Goal: Task Accomplishment & Management: Use online tool/utility

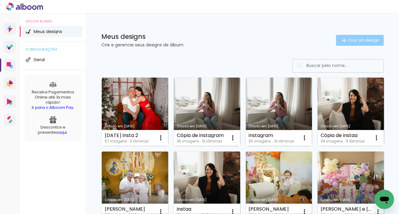
click at [365, 40] on span "Criar um design" at bounding box center [363, 40] width 31 height 4
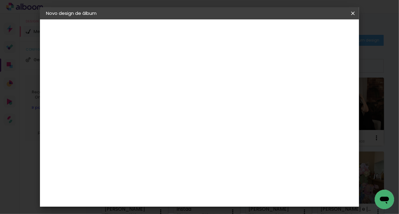
click at [145, 80] on input at bounding box center [145, 81] width 0 height 9
type input "i"
type input "insta 2025"
type paper-input "insta 2025"
click at [207, 28] on paper-button "Avançar" at bounding box center [192, 32] width 30 height 10
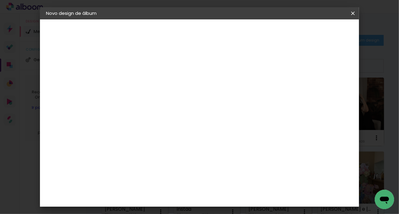
click at [178, 115] on input at bounding box center [160, 115] width 61 height 8
type input "i"
click at [243, 87] on paper-item "Tamanho Livre" at bounding box center [229, 91] width 58 height 13
click at [0, 0] on slot "Avançar" at bounding box center [0, 0] width 0 height 0
click at [193, 94] on span "30" at bounding box center [192, 94] width 10 height 9
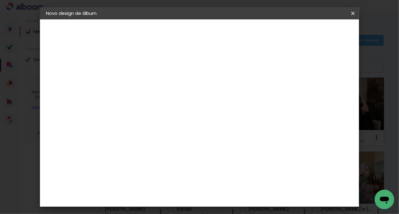
click at [195, 95] on span "30" at bounding box center [192, 94] width 10 height 9
click at [194, 94] on span "30" at bounding box center [192, 94] width 10 height 9
click at [192, 94] on span "30" at bounding box center [192, 94] width 10 height 9
click at [195, 97] on span "30" at bounding box center [192, 94] width 10 height 9
click at [195, 95] on span "30" at bounding box center [192, 94] width 10 height 9
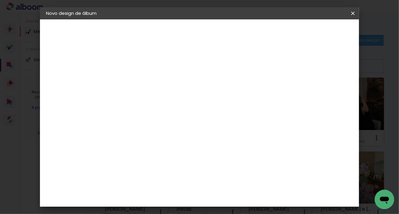
click at [194, 94] on span "30" at bounding box center [192, 94] width 10 height 9
click at [193, 95] on span "30" at bounding box center [192, 94] width 10 height 9
click at [188, 95] on span "30" at bounding box center [192, 94] width 10 height 9
click at [190, 93] on span "30" at bounding box center [192, 94] width 10 height 9
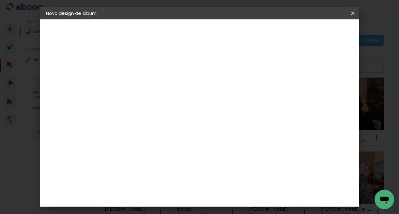
click at [190, 93] on span "30" at bounding box center [192, 94] width 10 height 9
click at [80, 74] on div "Tamanho livre" at bounding box center [69, 75] width 21 height 8
click at [258, 33] on div "Voltar Avançar" at bounding box center [228, 32] width 60 height 10
click at [0, 0] on slot "Tamanho Livre" at bounding box center [0, 0] width 0 height 0
click at [0, 0] on slot "Avançar" at bounding box center [0, 0] width 0 height 0
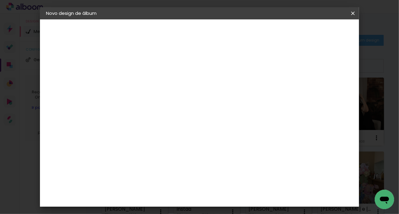
click at [199, 92] on span "cm" at bounding box center [200, 94] width 7 height 9
click at [198, 95] on span "cm" at bounding box center [200, 94] width 7 height 9
click at [195, 95] on span "30" at bounding box center [192, 94] width 10 height 9
click at [194, 95] on span "30" at bounding box center [192, 94] width 10 height 9
click at [130, 154] on input "30" at bounding box center [126, 153] width 16 height 9
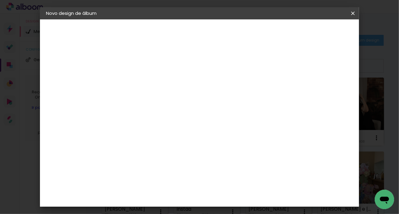
type input "3"
type input "47,63"
type paper-input "47,63"
click at [195, 94] on span "30" at bounding box center [197, 94] width 10 height 9
click at [198, 93] on span "30" at bounding box center [197, 94] width 10 height 9
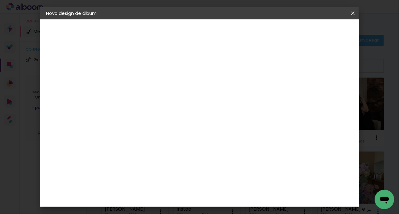
scroll to position [53, 0]
click at [310, 72] on div "30 cm cm cm mm A maioria das encadernadoras sugere 5mm de sangria." at bounding box center [215, 48] width 193 height 48
click at [242, 195] on div "cm" at bounding box center [244, 195] width 7 height 9
type input "6"
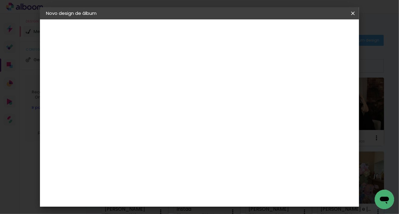
type input "76,2"
type paper-input "76,2"
click at [300, 19] on div "mm Mostrar sangria 38.1 cm cm cm mm A maioria das encadernadoras sugere 5mm de …" at bounding box center [225, 19] width 213 height 0
click at [316, 34] on span "Iniciar design" at bounding box center [303, 32] width 28 height 4
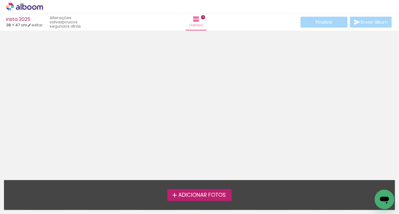
click at [185, 90] on div at bounding box center [199, 103] width 399 height 141
click at [39, 25] on link "editar" at bounding box center [34, 24] width 15 height 5
type input "47,63"
type input "76,2"
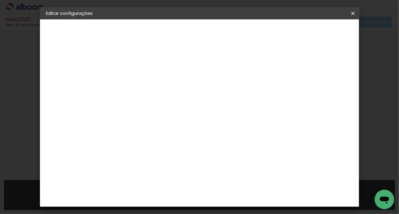
click at [261, 32] on span "Salvar configurações" at bounding box center [245, 34] width 31 height 8
click at [231, 69] on div at bounding box center [228, 69] width 5 height 5
type paper-checkbox "on"
click at [267, 28] on paper-button "Salvar configurações" at bounding box center [245, 34] width 43 height 15
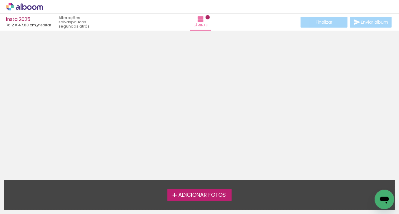
click at [26, 8] on icon at bounding box center [24, 6] width 5 height 6
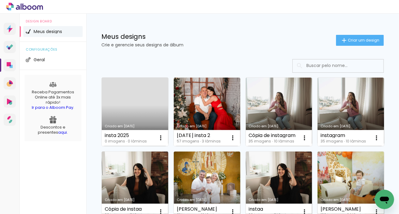
click at [149, 105] on link "Criado em 22/09/25" at bounding box center [135, 112] width 67 height 68
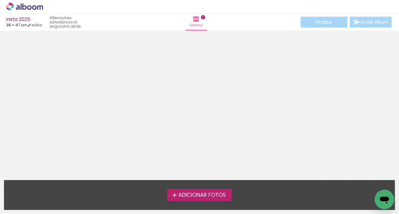
click at [193, 192] on span "Adicionar Fotos" at bounding box center [202, 194] width 48 height 5
click at [0, 0] on input "file" at bounding box center [0, 0] width 0 height 0
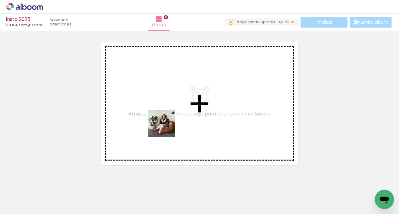
drag, startPoint x: 56, startPoint y: 192, endPoint x: 166, endPoint y: 127, distance: 127.3
click at [166, 127] on quentale-workspace at bounding box center [199, 107] width 399 height 214
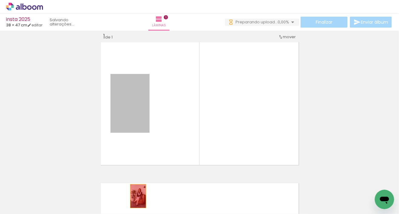
drag, startPoint x: 142, startPoint y: 109, endPoint x: 136, endPoint y: 196, distance: 87.1
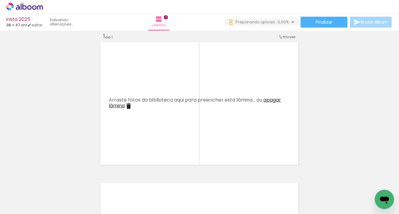
click at [50, 181] on iron-icon at bounding box center [47, 181] width 6 height 6
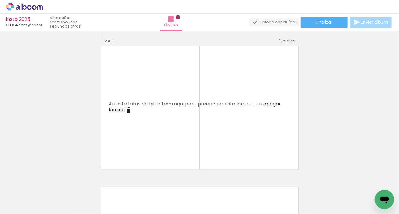
scroll to position [0, 1146]
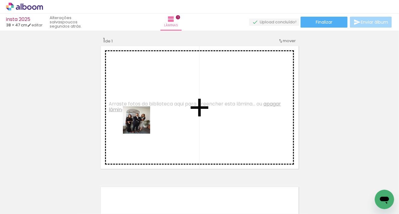
drag, startPoint x: 135, startPoint y: 182, endPoint x: 141, endPoint y: 122, distance: 60.5
click at [141, 122] on quentale-workspace at bounding box center [199, 107] width 399 height 214
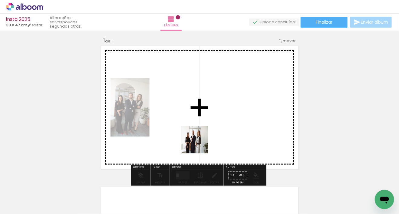
drag, startPoint x: 124, startPoint y: 187, endPoint x: 238, endPoint y: 118, distance: 133.1
click at [238, 118] on quentale-workspace at bounding box center [199, 107] width 399 height 214
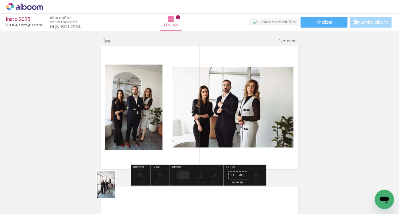
drag, startPoint x: 71, startPoint y: 195, endPoint x: 115, endPoint y: 191, distance: 44.1
click at [0, 0] on slot at bounding box center [0, 0] width 0 height 0
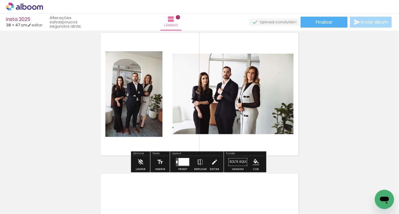
scroll to position [26, 0]
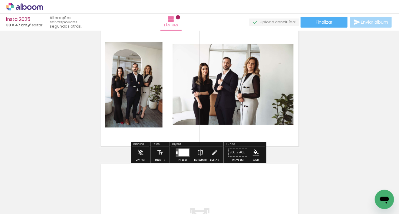
drag, startPoint x: 181, startPoint y: 152, endPoint x: 177, endPoint y: 152, distance: 3.3
click at [181, 152] on div at bounding box center [184, 153] width 11 height 8
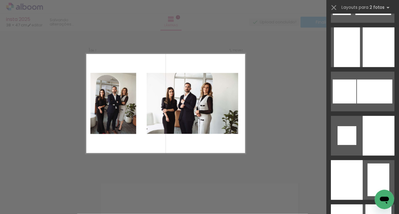
scroll to position [720, 0]
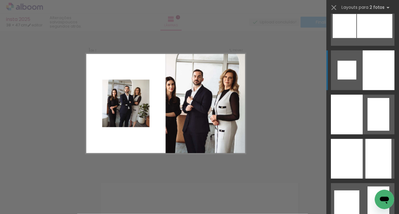
click at [381, 61] on div at bounding box center [379, 70] width 32 height 40
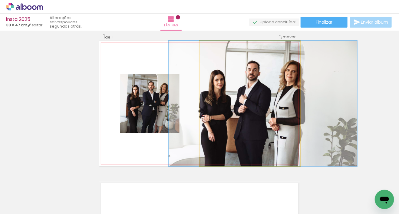
drag, startPoint x: 265, startPoint y: 90, endPoint x: 278, endPoint y: 91, distance: 13.4
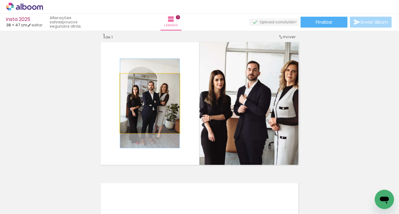
drag, startPoint x: 179, startPoint y: 100, endPoint x: 280, endPoint y: 103, distance: 100.9
click at [0, 0] on slot at bounding box center [0, 0] width 0 height 0
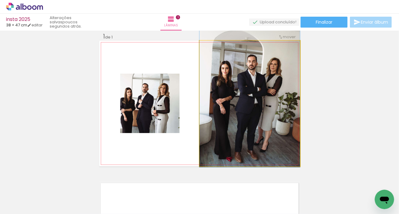
drag, startPoint x: 260, startPoint y: 98, endPoint x: 260, endPoint y: 88, distance: 10.6
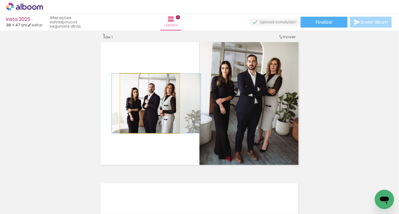
drag, startPoint x: 147, startPoint y: 99, endPoint x: 153, endPoint y: 97, distance: 6.6
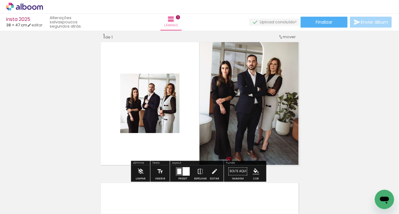
click at [291, 107] on quentale-photo at bounding box center [250, 104] width 101 height 126
click at [184, 169] on div at bounding box center [186, 171] width 7 height 8
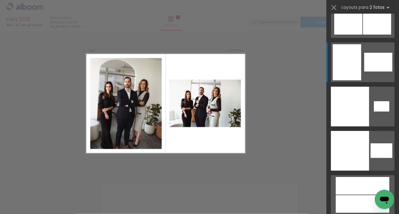
scroll to position [3998, 0]
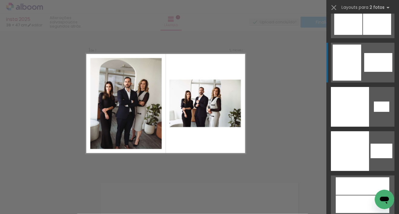
click at [362, 67] on quentale-layouter at bounding box center [363, 63] width 64 height 40
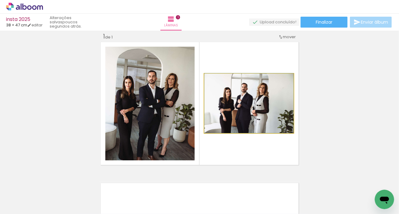
drag, startPoint x: 271, startPoint y: 97, endPoint x: 271, endPoint y: 93, distance: 4.2
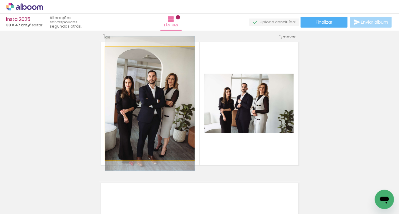
click at [167, 90] on quentale-photo at bounding box center [149, 104] width 89 height 114
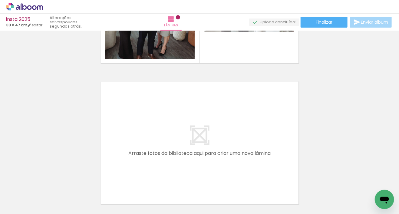
scroll to position [0, 1030]
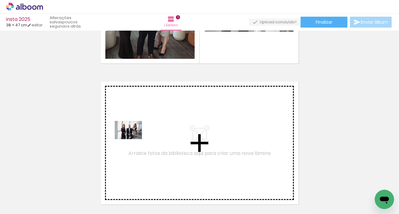
drag, startPoint x: 152, startPoint y: 197, endPoint x: 133, endPoint y: 139, distance: 61.5
click at [133, 139] on quentale-workspace at bounding box center [199, 107] width 399 height 214
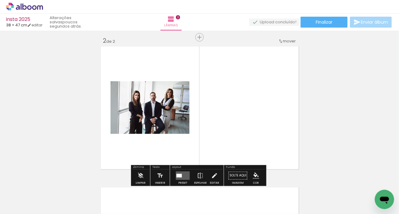
scroll to position [148, 0]
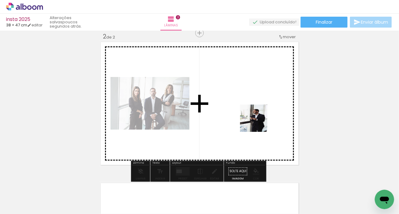
drag, startPoint x: 116, startPoint y: 196, endPoint x: 253, endPoint y: 119, distance: 156.6
click at [264, 120] on quentale-workspace at bounding box center [199, 107] width 399 height 214
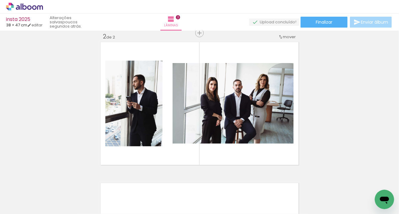
scroll to position [0, 813]
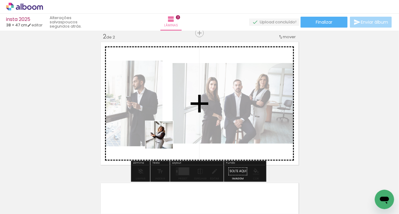
drag, startPoint x: 162, startPoint y: 197, endPoint x: 164, endPoint y: 139, distance: 57.9
click at [164, 139] on quentale-workspace at bounding box center [199, 107] width 399 height 214
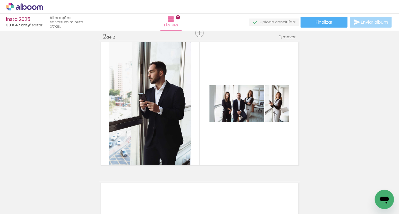
scroll to position [0, 409]
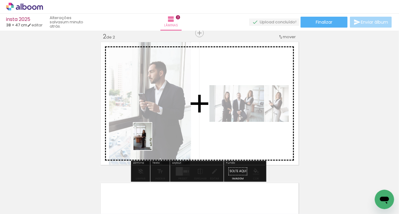
drag, startPoint x: 60, startPoint y: 193, endPoint x: 152, endPoint y: 141, distance: 105.1
click at [152, 141] on quentale-workspace at bounding box center [199, 107] width 399 height 214
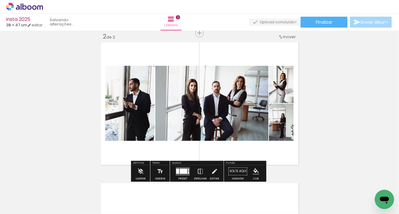
scroll to position [147, 0]
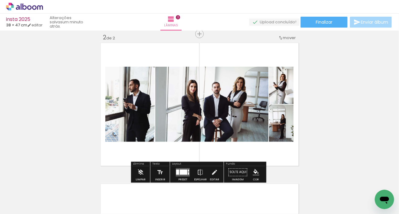
click at [181, 171] on div at bounding box center [184, 172] width 8 height 5
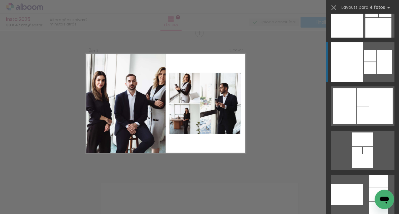
scroll to position [10849, 0]
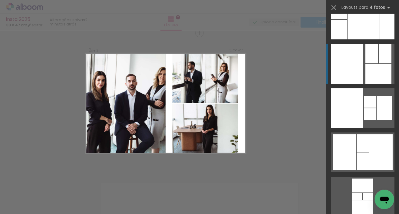
click at [372, 57] on div at bounding box center [371, 53] width 13 height 19
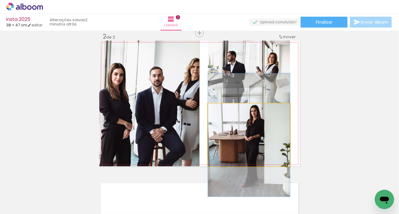
drag, startPoint x: 274, startPoint y: 128, endPoint x: 280, endPoint y: 129, distance: 6.7
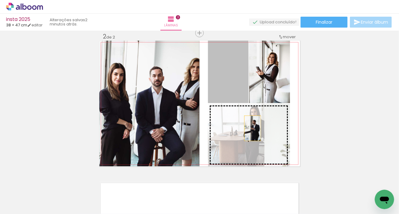
drag, startPoint x: 235, startPoint y: 76, endPoint x: 251, endPoint y: 129, distance: 55.4
click at [0, 0] on slot at bounding box center [0, 0] width 0 height 0
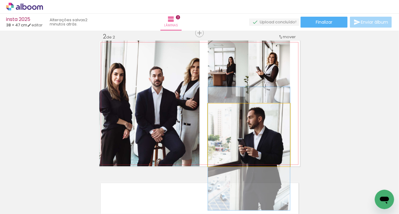
drag, startPoint x: 260, startPoint y: 131, endPoint x: 261, endPoint y: 143, distance: 11.8
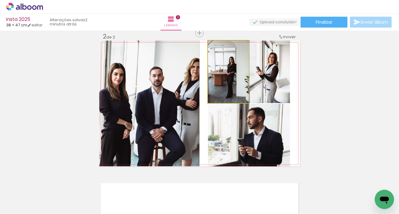
drag, startPoint x: 238, startPoint y: 82, endPoint x: 240, endPoint y: 78, distance: 5.0
drag, startPoint x: 234, startPoint y: 75, endPoint x: 238, endPoint y: 77, distance: 4.9
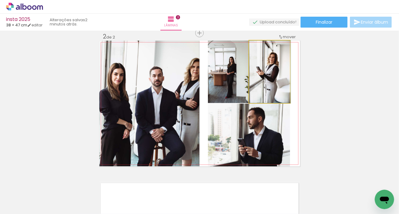
drag, startPoint x: 274, startPoint y: 70, endPoint x: 275, endPoint y: 62, distance: 7.9
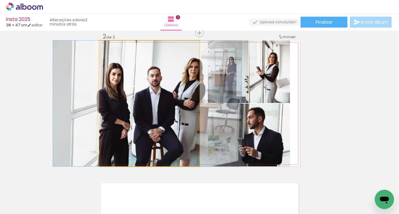
drag, startPoint x: 170, startPoint y: 94, endPoint x: 164, endPoint y: 94, distance: 5.4
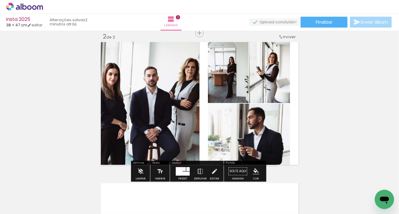
click at [164, 94] on quentale-photo at bounding box center [149, 104] width 100 height 126
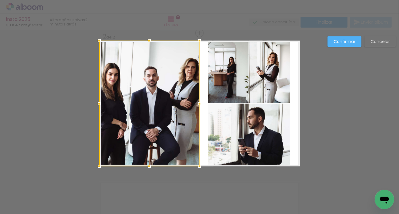
click at [164, 94] on div at bounding box center [149, 104] width 100 height 126
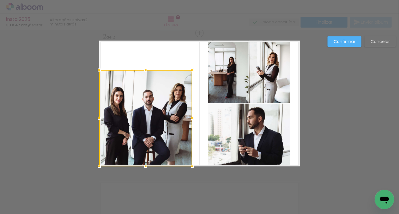
drag, startPoint x: 197, startPoint y: 39, endPoint x: 191, endPoint y: 68, distance: 29.8
click at [191, 68] on div at bounding box center [192, 70] width 12 height 12
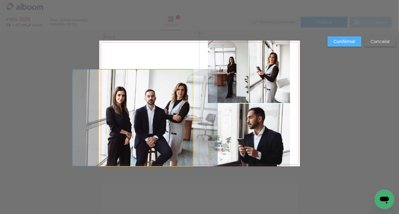
drag, startPoint x: 168, startPoint y: 94, endPoint x: 174, endPoint y: 83, distance: 11.6
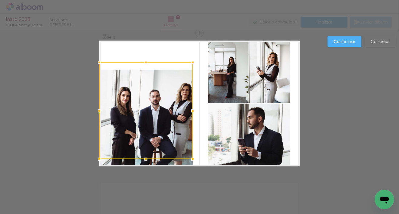
drag, startPoint x: 160, startPoint y: 97, endPoint x: 165, endPoint y: 83, distance: 15.3
click at [165, 83] on div at bounding box center [146, 110] width 94 height 97
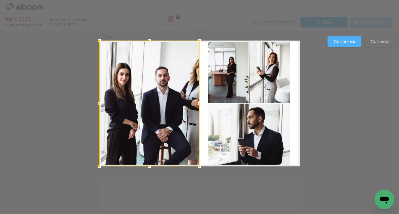
click at [173, 96] on div at bounding box center [149, 104] width 100 height 126
click at [173, 97] on div at bounding box center [149, 104] width 100 height 126
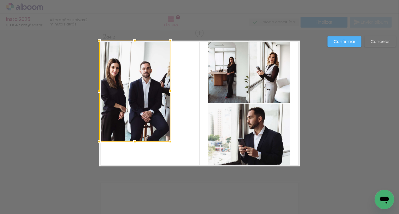
drag, startPoint x: 198, startPoint y: 166, endPoint x: 168, endPoint y: 139, distance: 39.7
click at [170, 141] on div at bounding box center [170, 141] width 12 height 12
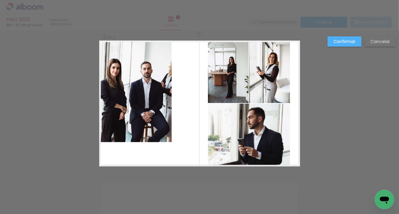
scroll to position [147, 0]
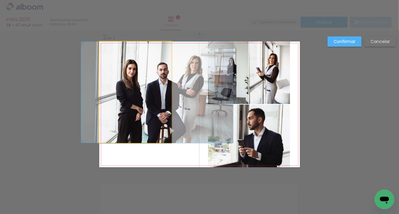
drag, startPoint x: 132, startPoint y: 101, endPoint x: 145, endPoint y: 111, distance: 16.3
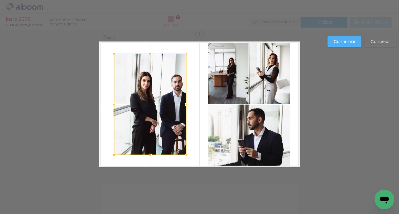
drag, startPoint x: 145, startPoint y: 97, endPoint x: 154, endPoint y: 104, distance: 10.5
click at [154, 104] on div at bounding box center [150, 104] width 73 height 101
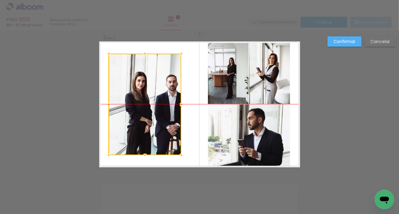
drag, startPoint x: 168, startPoint y: 103, endPoint x: 159, endPoint y: 103, distance: 9.4
click at [159, 103] on div at bounding box center [145, 104] width 73 height 101
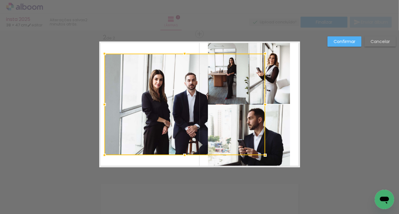
drag, startPoint x: 174, startPoint y: 103, endPoint x: 257, endPoint y: 96, distance: 83.0
click at [257, 96] on div at bounding box center [184, 104] width 161 height 101
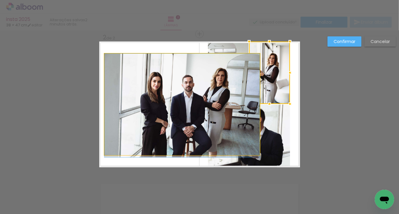
drag, startPoint x: 169, startPoint y: 96, endPoint x: 147, endPoint y: 97, distance: 21.3
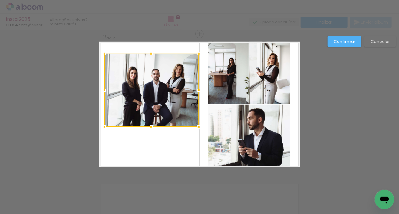
drag, startPoint x: 258, startPoint y: 155, endPoint x: 197, endPoint y: 127, distance: 67.3
click at [197, 127] on div at bounding box center [199, 127] width 12 height 12
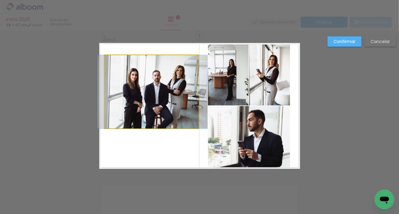
scroll to position [145, 0]
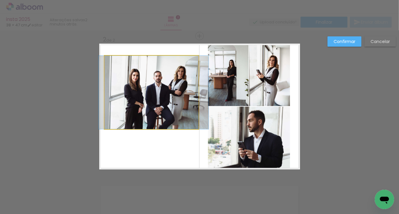
drag, startPoint x: 162, startPoint y: 100, endPoint x: 163, endPoint y: 115, distance: 14.9
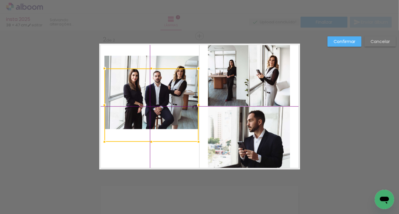
drag, startPoint x: 163, startPoint y: 113, endPoint x: 164, endPoint y: 128, distance: 15.2
click at [164, 128] on div at bounding box center [151, 104] width 94 height 73
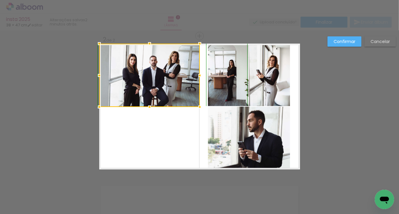
drag, startPoint x: 197, startPoint y: 168, endPoint x: 195, endPoint y: 105, distance: 62.7
click at [195, 106] on div at bounding box center [200, 107] width 12 height 12
click at [171, 72] on div at bounding box center [149, 75] width 101 height 63
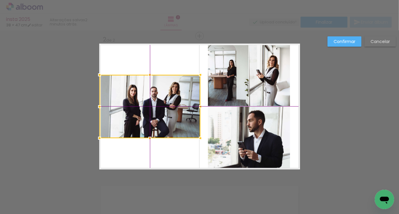
drag, startPoint x: 166, startPoint y: 76, endPoint x: 168, endPoint y: 107, distance: 31.5
click at [168, 107] on div at bounding box center [150, 106] width 101 height 63
click at [0, 0] on slot "Confirmar" at bounding box center [0, 0] width 0 height 0
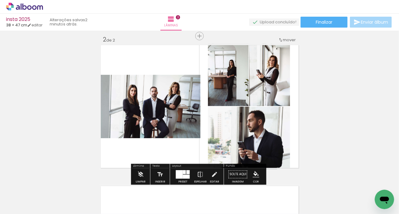
click at [172, 91] on quentale-photo at bounding box center [150, 106] width 101 height 63
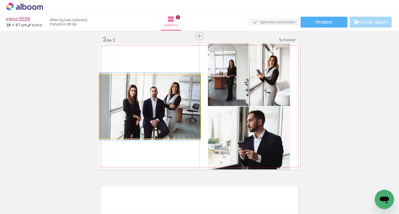
click at [189, 94] on quentale-photo at bounding box center [150, 106] width 101 height 63
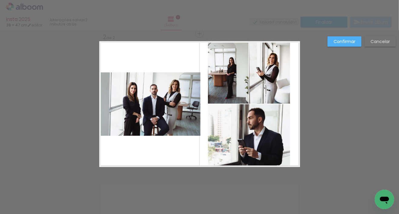
scroll to position [148, 0]
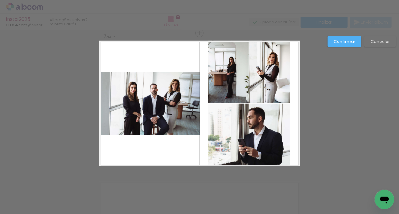
click at [196, 104] on quentale-photo at bounding box center [150, 103] width 101 height 63
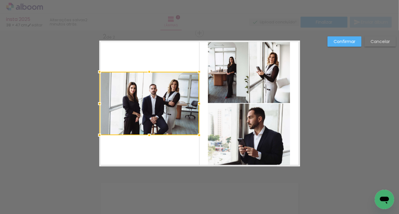
click at [196, 103] on div at bounding box center [199, 103] width 12 height 12
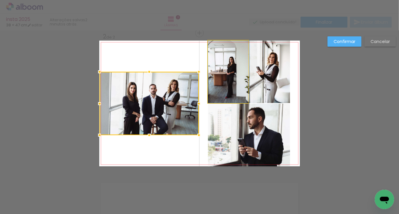
click at [215, 84] on quentale-photo at bounding box center [228, 72] width 41 height 62
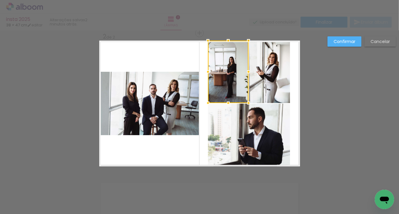
click at [255, 83] on quentale-photo at bounding box center [269, 72] width 41 height 62
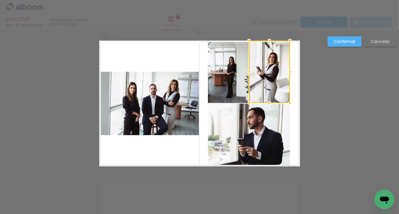
click at [267, 132] on quentale-photo at bounding box center [249, 135] width 82 height 63
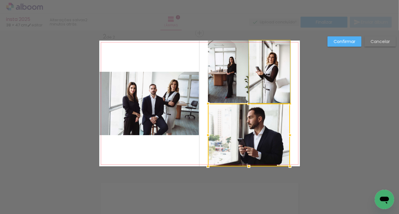
drag, startPoint x: 270, startPoint y: 84, endPoint x: 265, endPoint y: 83, distance: 5.2
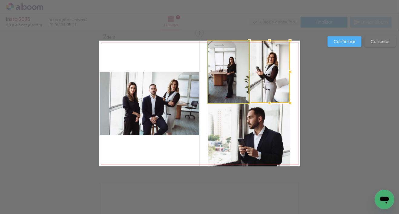
click at [224, 79] on quentale-photo at bounding box center [228, 72] width 41 height 62
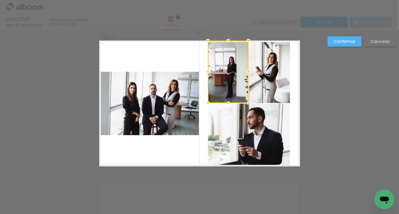
click at [243, 124] on quentale-photo at bounding box center [249, 135] width 82 height 63
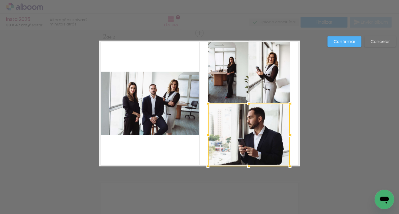
click at [269, 87] on quentale-photo at bounding box center [269, 72] width 41 height 62
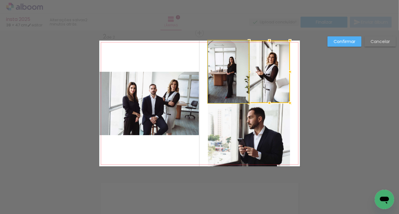
click at [219, 81] on quentale-photo at bounding box center [228, 72] width 41 height 62
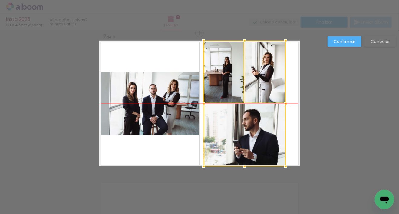
drag, startPoint x: 267, startPoint y: 83, endPoint x: 263, endPoint y: 82, distance: 3.7
click at [263, 82] on div at bounding box center [245, 104] width 82 height 126
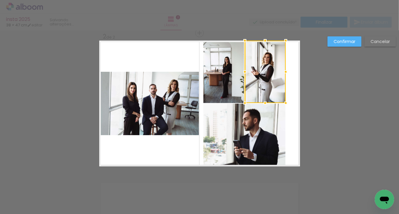
click at [310, 94] on div "Confirmar Cancelar" at bounding box center [199, 100] width 399 height 437
click at [0, 0] on slot "Confirmar" at bounding box center [0, 0] width 0 height 0
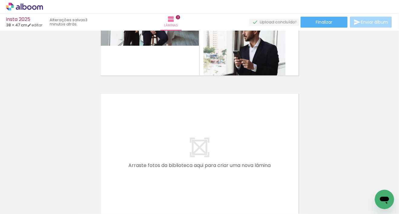
scroll to position [239, 0]
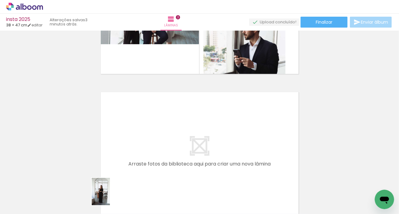
drag, startPoint x: 96, startPoint y: 191, endPoint x: 111, endPoint y: 197, distance: 15.6
click at [109, 197] on quentale-thumb at bounding box center [92, 193] width 34 height 35
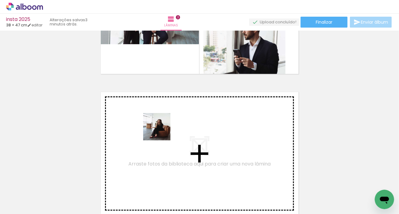
drag, startPoint x: 162, startPoint y: 196, endPoint x: 161, endPoint y: 131, distance: 65.1
click at [161, 131] on quentale-workspace at bounding box center [199, 107] width 399 height 214
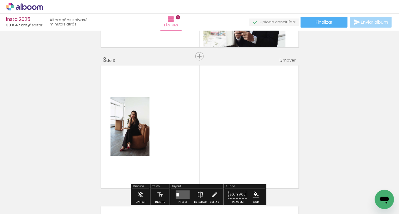
scroll to position [289, 0]
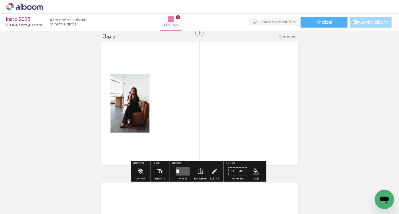
click at [28, 196] on input "Todas as fotos" at bounding box center [16, 195] width 23 height 5
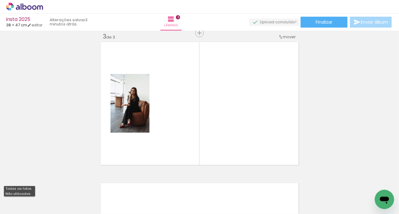
click at [0, 0] on slot "Não utilizadas" at bounding box center [0, 0] width 0 height 0
type input "Não utilizadas"
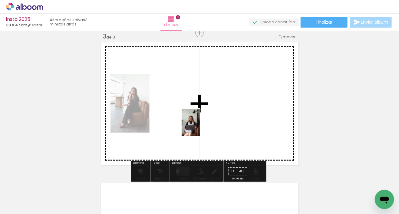
drag, startPoint x: 74, startPoint y: 193, endPoint x: 200, endPoint y: 127, distance: 142.3
click at [200, 127] on quentale-workspace at bounding box center [199, 107] width 399 height 214
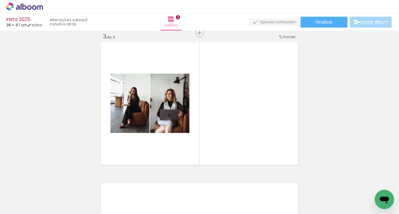
scroll to position [0, 750]
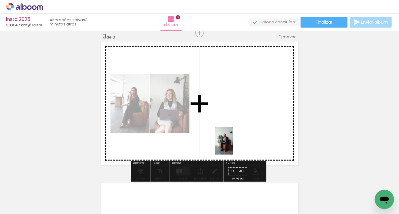
drag, startPoint x: 128, startPoint y: 199, endPoint x: 233, endPoint y: 144, distance: 118.5
click at [233, 144] on quentale-workspace at bounding box center [199, 107] width 399 height 214
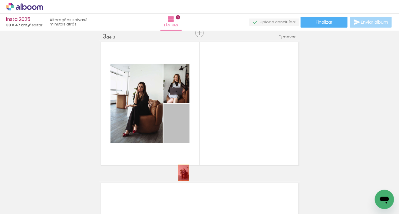
drag, startPoint x: 179, startPoint y: 127, endPoint x: 176, endPoint y: 184, distance: 57.0
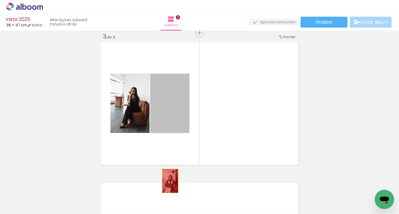
drag, startPoint x: 175, startPoint y: 98, endPoint x: 167, endPoint y: 185, distance: 86.7
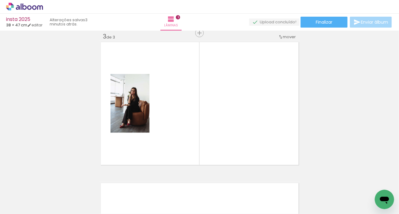
scroll to position [0, 410]
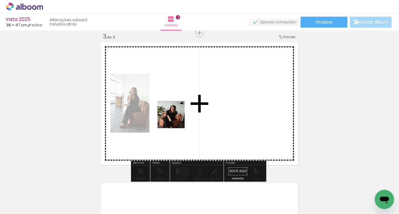
drag, startPoint x: 127, startPoint y: 196, endPoint x: 176, endPoint y: 119, distance: 91.3
click at [176, 119] on quentale-workspace at bounding box center [199, 107] width 399 height 214
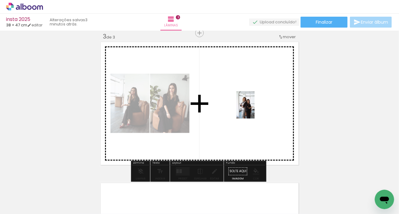
drag, startPoint x: 196, startPoint y: 193, endPoint x: 255, endPoint y: 109, distance: 102.6
click at [255, 109] on quentale-workspace at bounding box center [199, 107] width 399 height 214
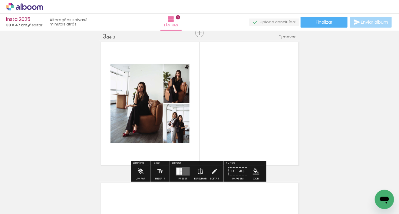
click at [175, 168] on div at bounding box center [183, 171] width 16 height 12
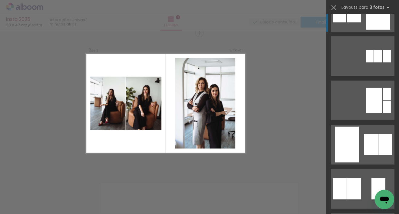
scroll to position [185, 0]
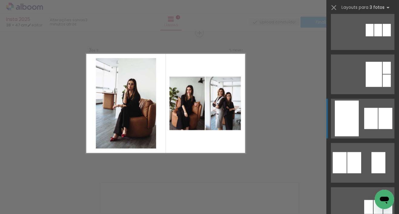
click at [375, 126] on div at bounding box center [371, 118] width 14 height 21
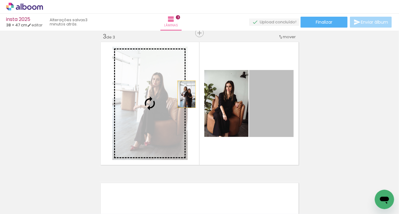
drag, startPoint x: 260, startPoint y: 100, endPoint x: 161, endPoint y: 93, distance: 99.6
click at [0, 0] on slot at bounding box center [0, 0] width 0 height 0
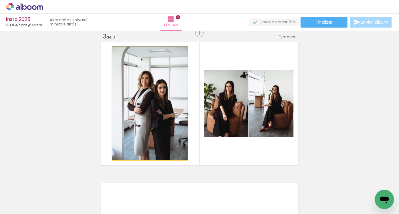
drag, startPoint x: 169, startPoint y: 96, endPoint x: 169, endPoint y: 84, distance: 11.5
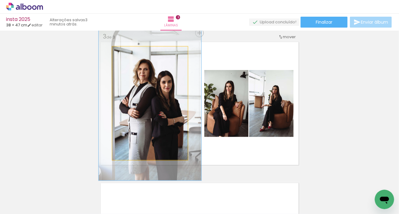
drag, startPoint x: 125, startPoint y: 51, endPoint x: 145, endPoint y: 71, distance: 28.3
type paper-slider "139"
click at [133, 51] on div at bounding box center [133, 52] width 5 height 5
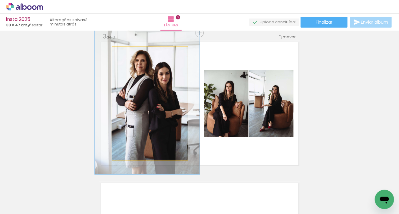
drag, startPoint x: 144, startPoint y: 72, endPoint x: 142, endPoint y: 66, distance: 6.7
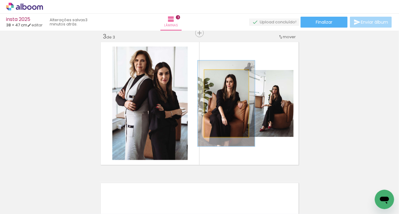
drag, startPoint x: 218, startPoint y: 74, endPoint x: 225, endPoint y: 74, distance: 6.7
type paper-slider "133"
click at [225, 74] on div at bounding box center [224, 76] width 10 height 10
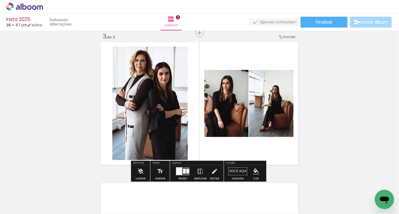
click at [340, 111] on div "Inserir lâmina 1 de 3 Inserir lâmina 2 de 3 Inserir lâmina 3 de 3" at bounding box center [199, 25] width 399 height 563
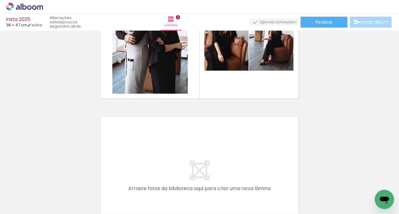
scroll to position [357, 0]
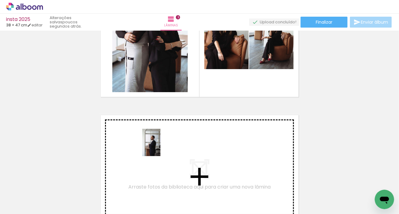
drag, startPoint x: 159, startPoint y: 198, endPoint x: 160, endPoint y: 147, distance: 51.5
click at [160, 147] on quentale-workspace at bounding box center [199, 107] width 399 height 214
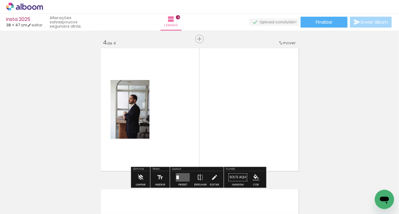
scroll to position [430, 0]
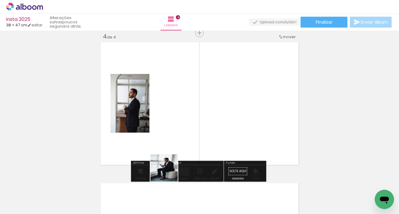
drag, startPoint x: 160, startPoint y: 190, endPoint x: 183, endPoint y: 127, distance: 66.8
click at [183, 127] on quentale-workspace at bounding box center [199, 107] width 399 height 214
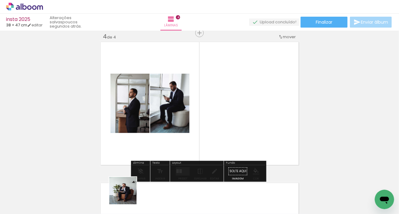
drag, startPoint x: 127, startPoint y: 195, endPoint x: 252, endPoint y: 121, distance: 144.6
click at [252, 121] on quentale-workspace at bounding box center [199, 107] width 399 height 214
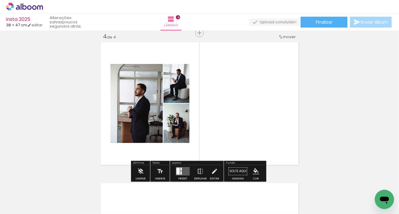
click at [178, 172] on div at bounding box center [178, 171] width 3 height 7
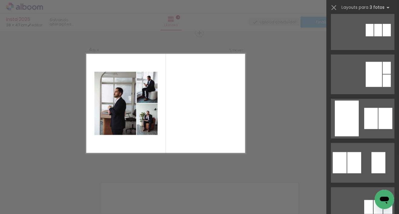
scroll to position [0, 0]
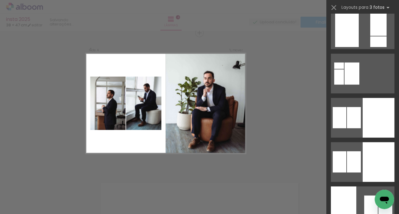
scroll to position [2805, 0]
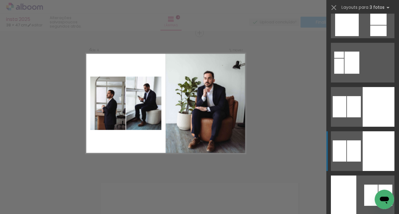
click at [363, 151] on div at bounding box center [379, 151] width 32 height 40
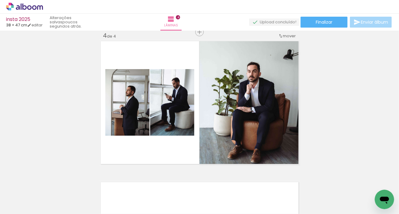
scroll to position [431, 0]
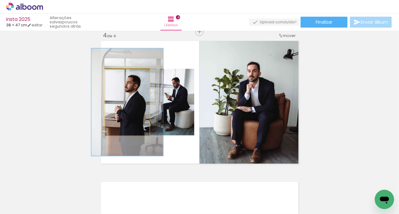
drag, startPoint x: 120, startPoint y: 74, endPoint x: 132, endPoint y: 74, distance: 12.1
type paper-slider "161"
click at [132, 74] on div at bounding box center [132, 75] width 10 height 10
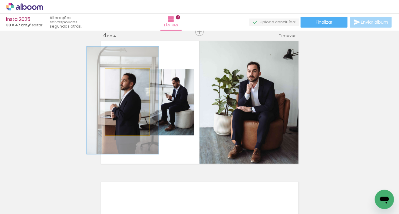
drag, startPoint x: 135, startPoint y: 99, endPoint x: 130, endPoint y: 97, distance: 5.0
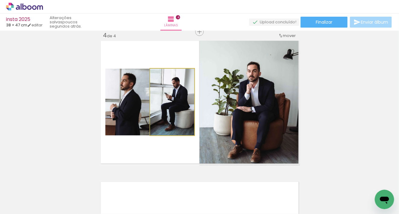
type paper-slider "108"
click at [165, 76] on div at bounding box center [164, 75] width 10 height 10
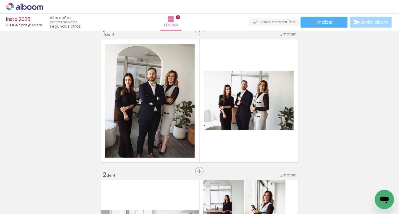
scroll to position [0, 0]
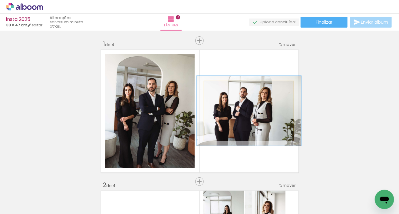
drag, startPoint x: 217, startPoint y: 86, endPoint x: 221, endPoint y: 85, distance: 3.8
type paper-slider "117"
click at [221, 85] on div at bounding box center [221, 87] width 5 height 5
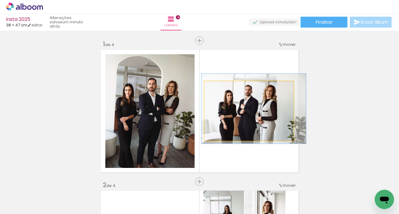
drag, startPoint x: 247, startPoint y: 103, endPoint x: 252, endPoint y: 100, distance: 5.4
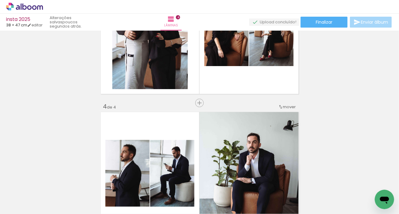
scroll to position [0, 780]
